Goal: Navigation & Orientation: Find specific page/section

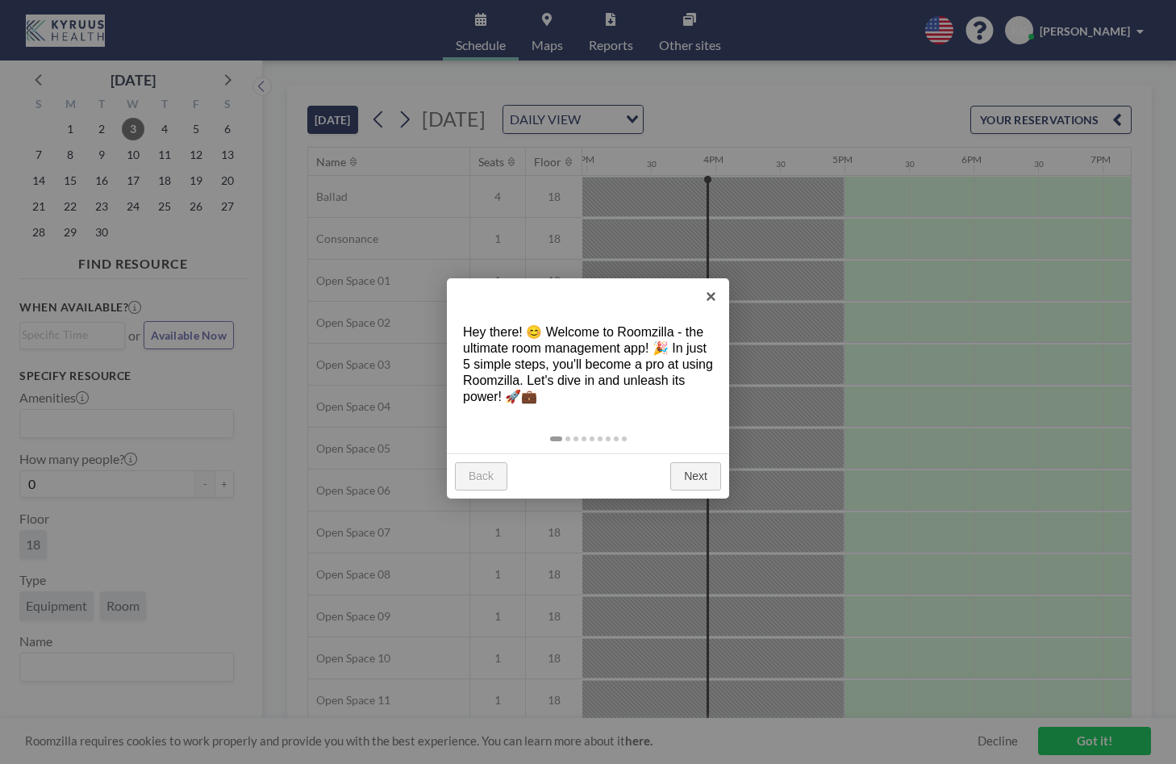
scroll to position [0, 1936]
click at [684, 474] on link "Next" at bounding box center [695, 476] width 51 height 29
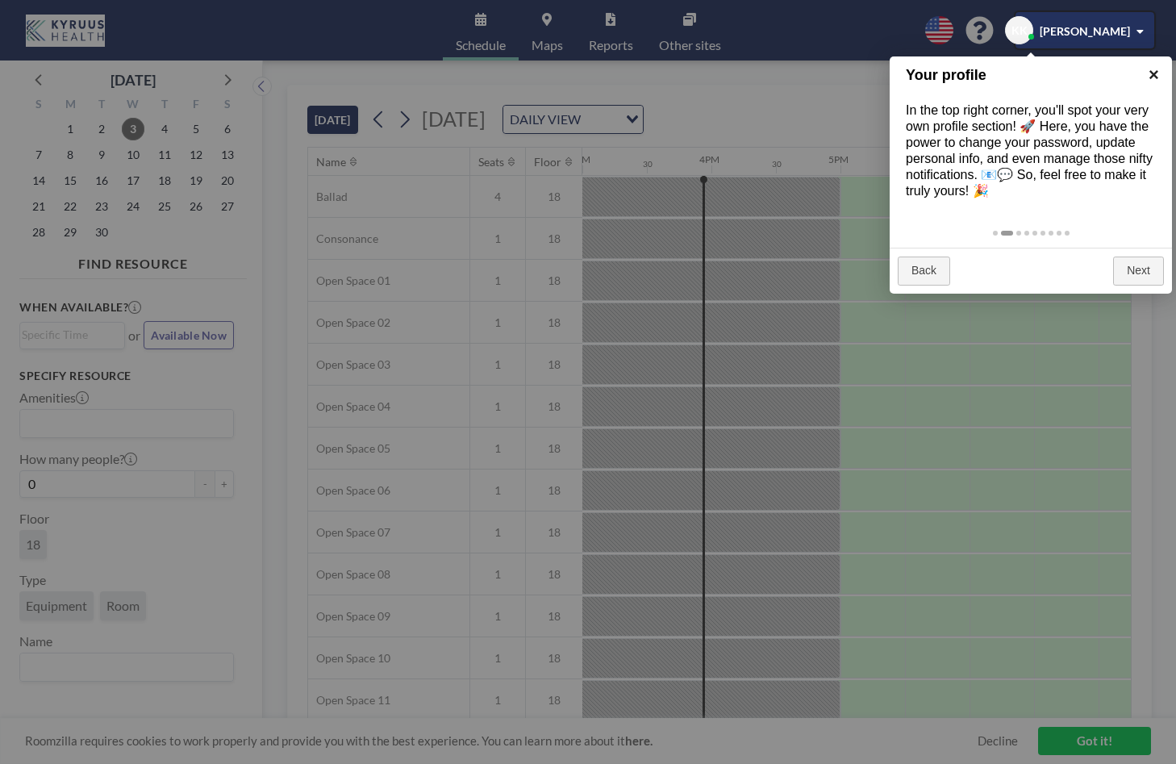
click at [1156, 76] on link "×" at bounding box center [1154, 74] width 36 height 36
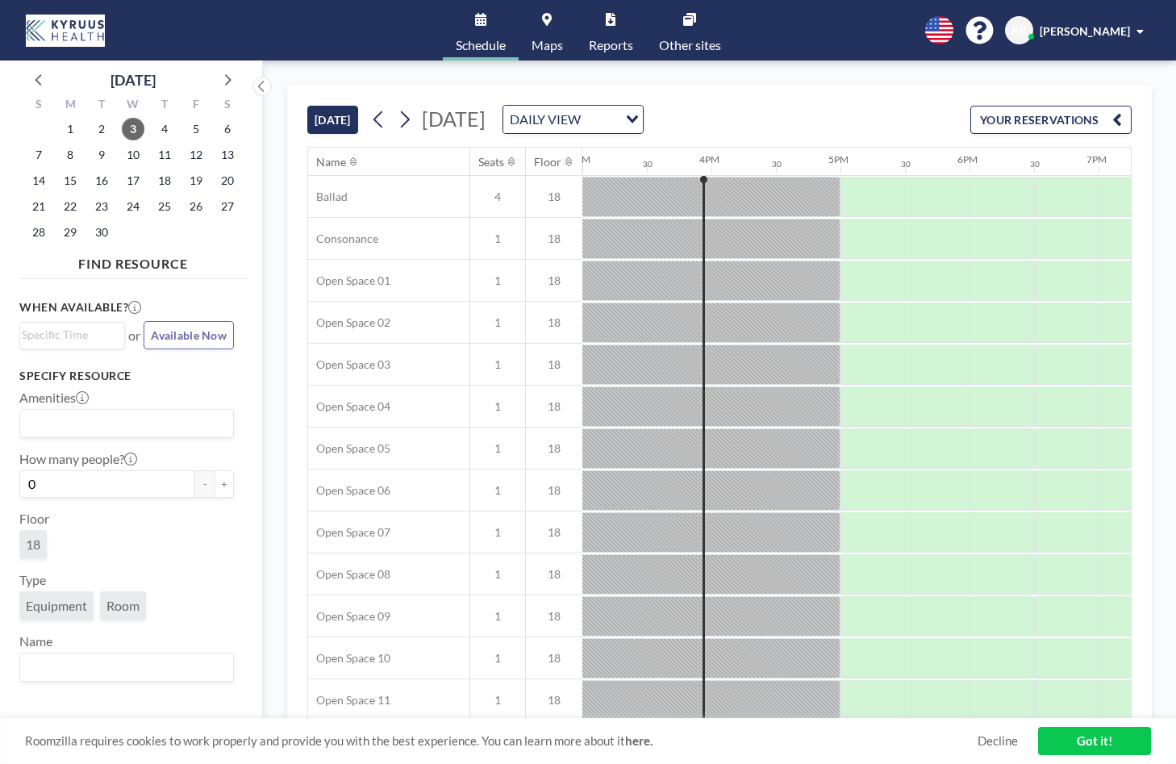
click at [643, 121] on div "DAILY VIEW Loading..." at bounding box center [573, 119] width 140 height 27
click at [911, 97] on div "[DATE] [DATE] DAILY VIEW Loading... YOUR RESERVATIONS" at bounding box center [719, 116] width 825 height 61
click at [736, 660] on div at bounding box center [260, 656] width 1162 height 40
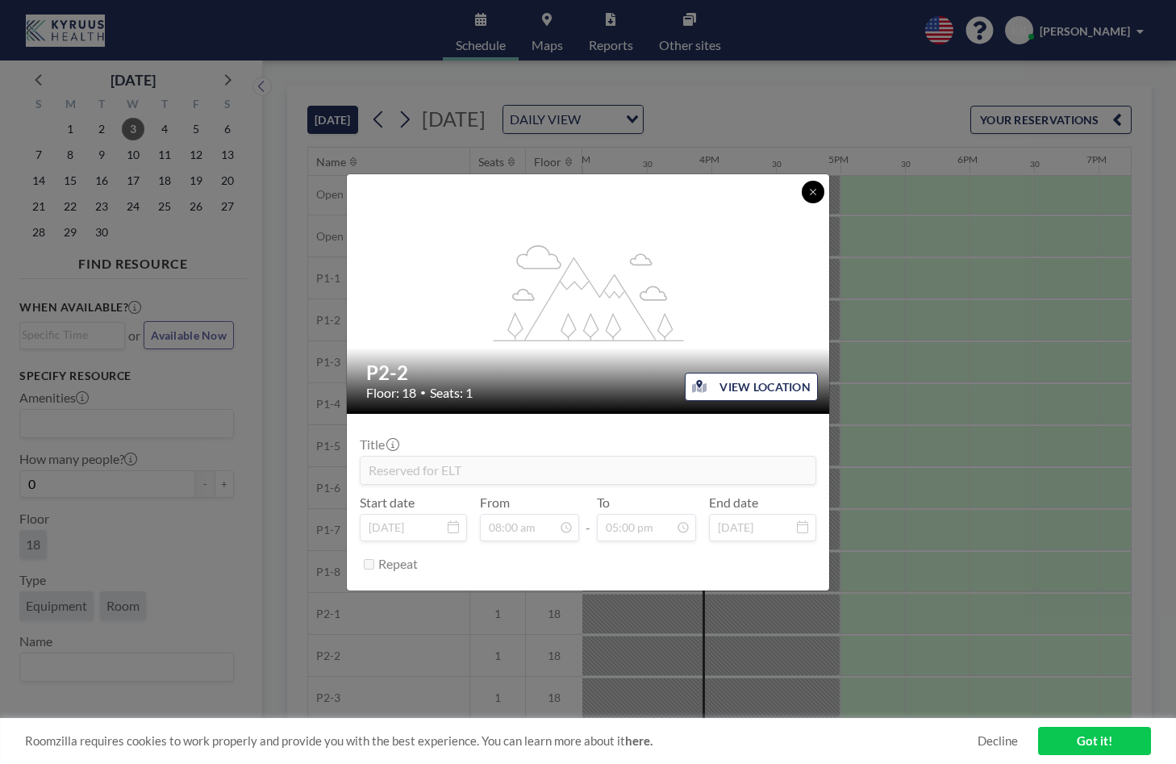
click at [816, 188] on icon at bounding box center [813, 192] width 10 height 10
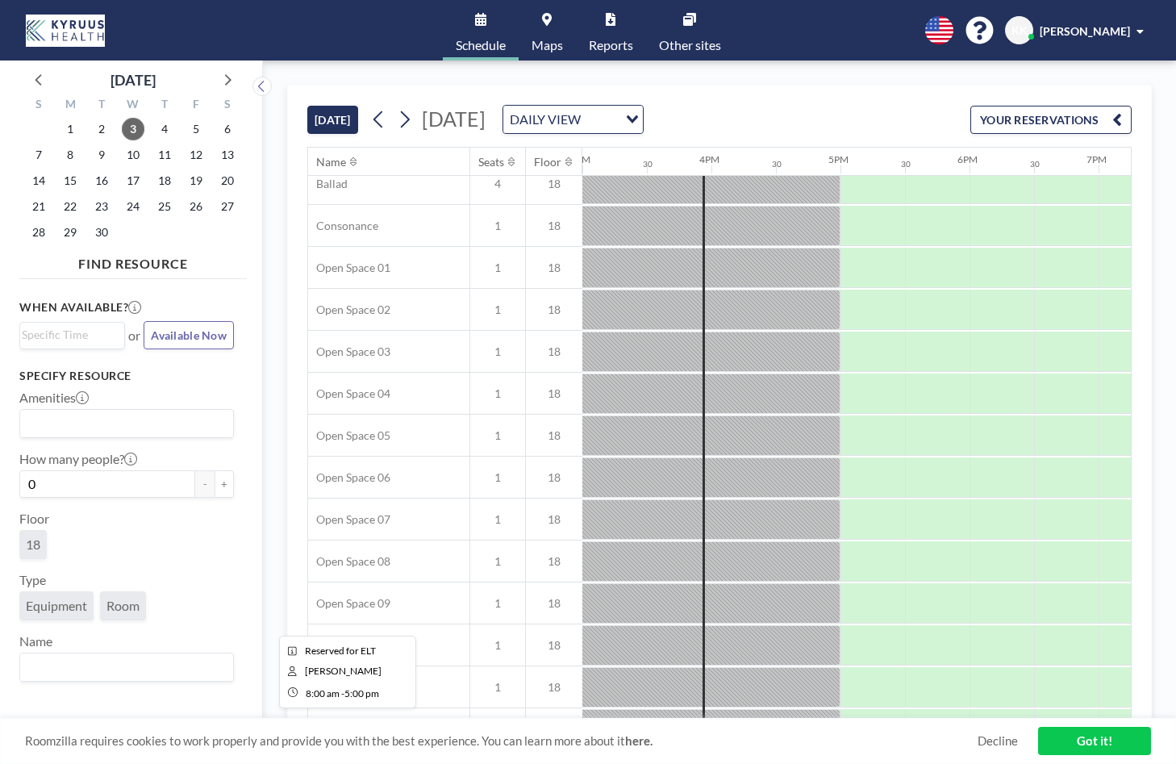
scroll to position [0, 1936]
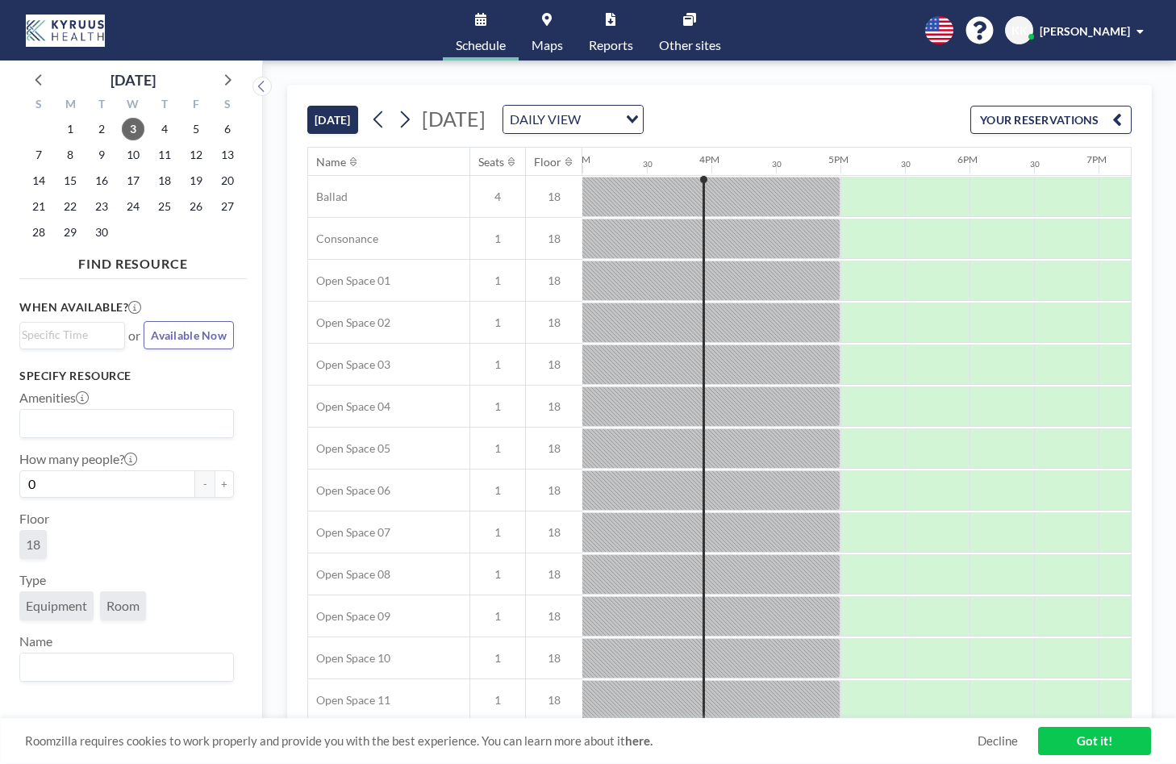
click at [713, 22] on link "Other sites" at bounding box center [690, 30] width 88 height 61
